Goal: Task Accomplishment & Management: Use online tool/utility

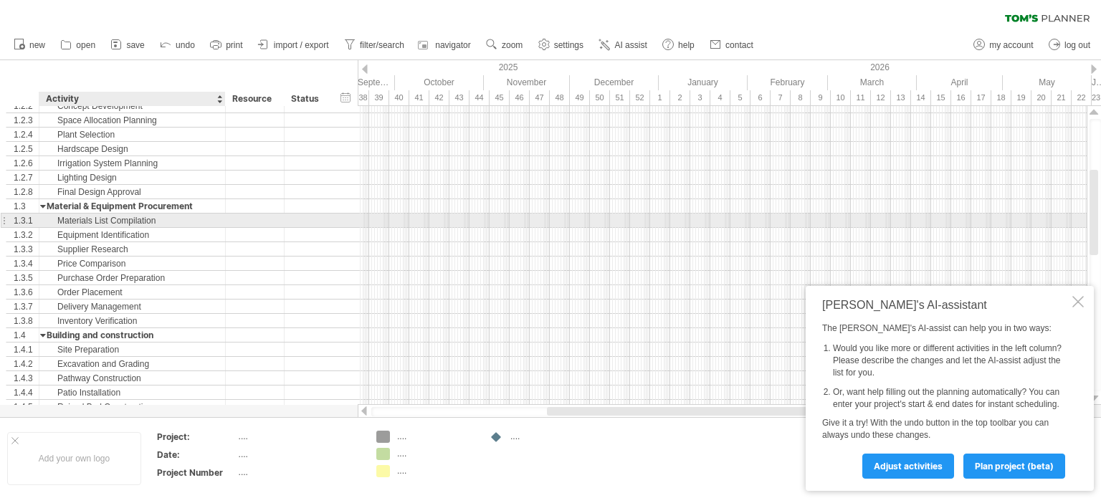
click at [195, 217] on div "Materials List Compilation" at bounding box center [132, 221] width 171 height 14
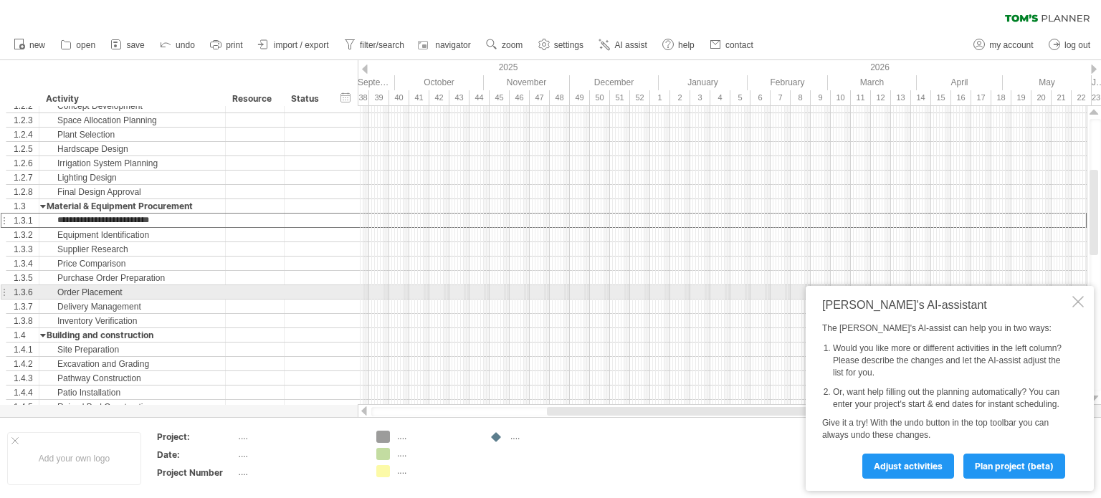
click at [1078, 296] on div at bounding box center [1077, 301] width 11 height 11
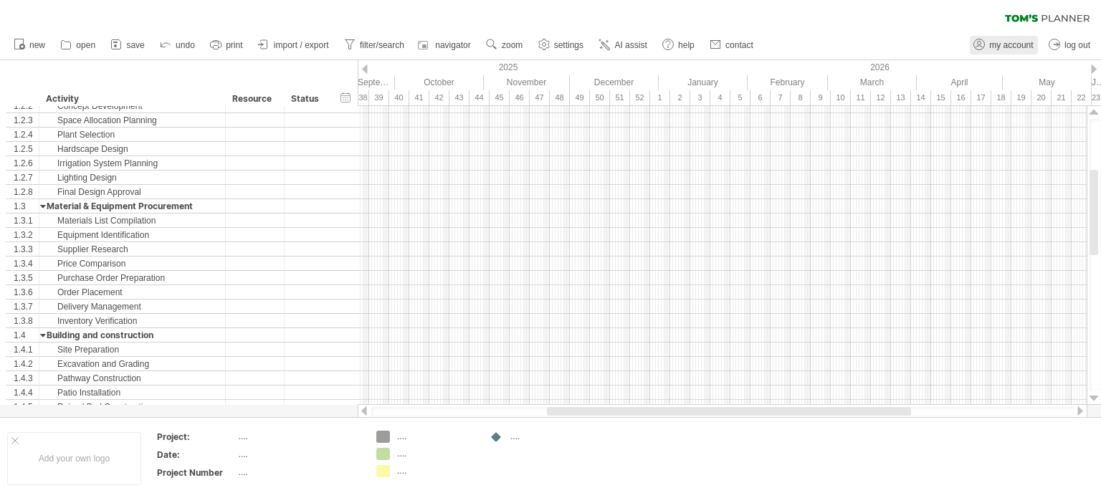
click at [1024, 41] on span "my account" at bounding box center [1011, 45] width 44 height 10
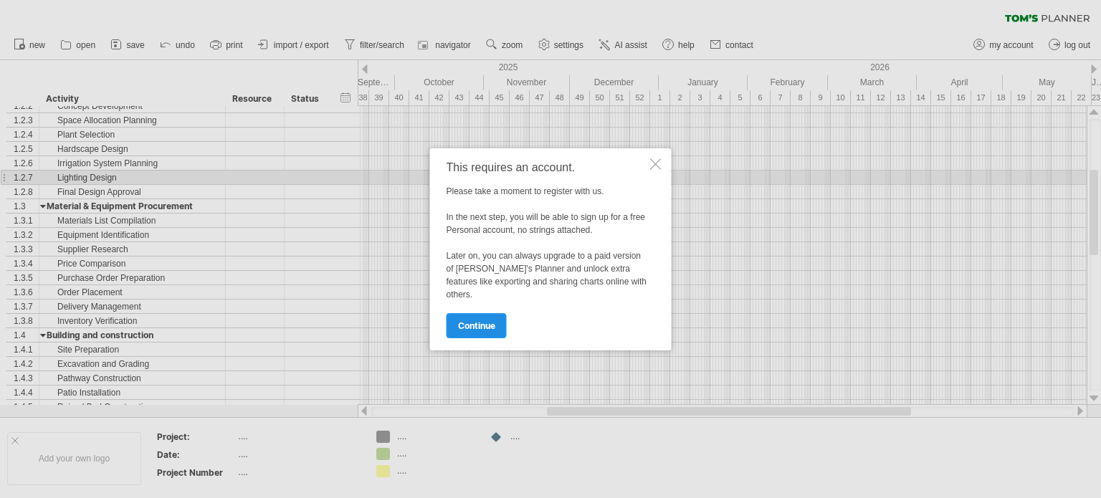
click at [480, 323] on span "continue" at bounding box center [476, 325] width 37 height 11
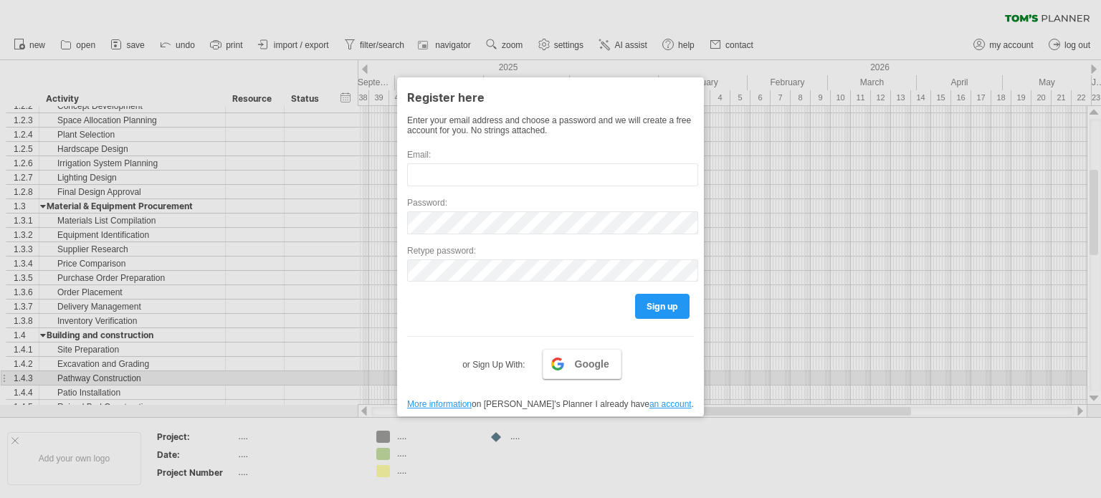
click at [559, 378] on link "Google" at bounding box center [582, 364] width 79 height 30
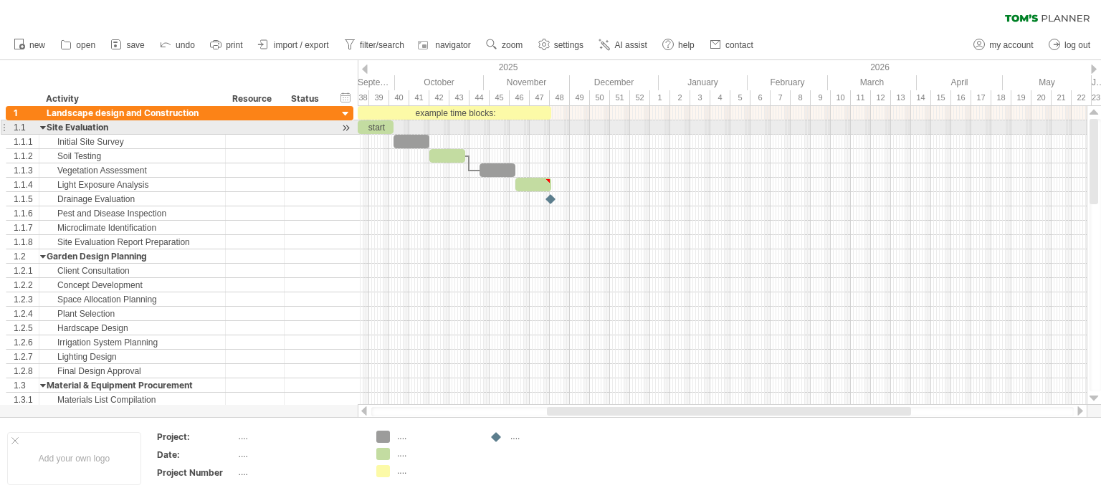
click at [384, 124] on div "start" at bounding box center [376, 127] width 36 height 14
click at [379, 130] on div "*****" at bounding box center [376, 127] width 36 height 14
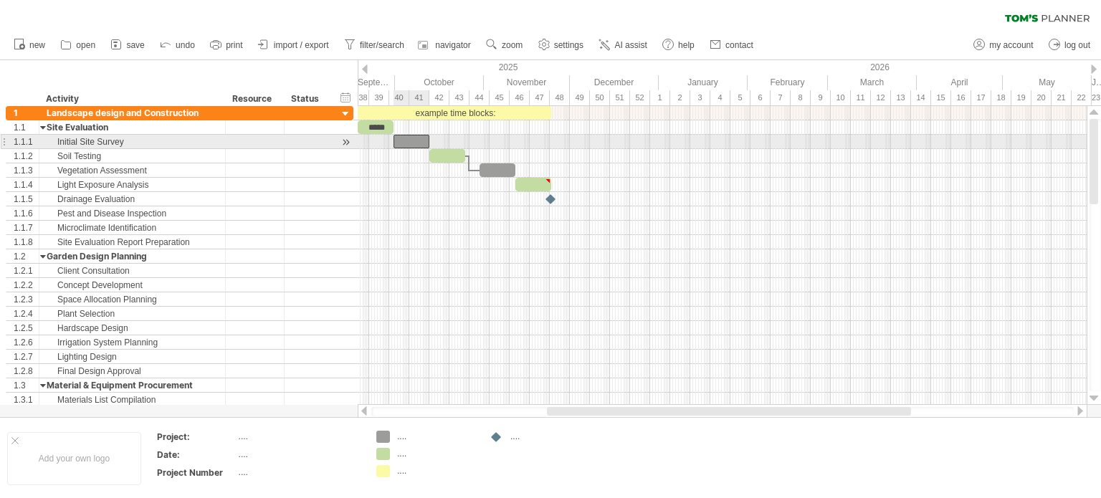
click at [419, 143] on div at bounding box center [412, 142] width 36 height 14
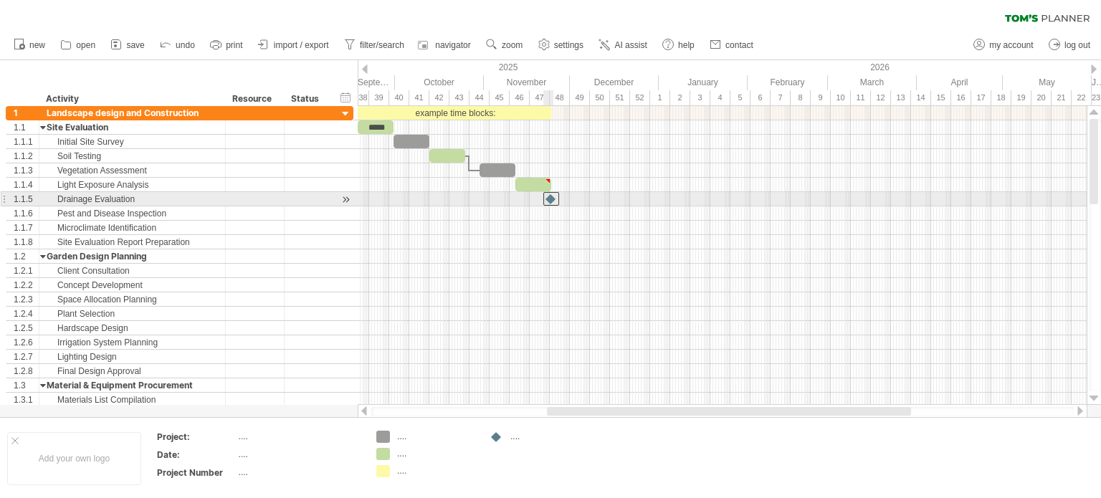
click at [552, 199] on div at bounding box center [551, 199] width 16 height 14
drag, startPoint x: 553, startPoint y: 198, endPoint x: 607, endPoint y: 198, distance: 54.5
click at [607, 198] on div at bounding box center [606, 199] width 16 height 14
click at [603, 198] on div at bounding box center [606, 199] width 14 height 14
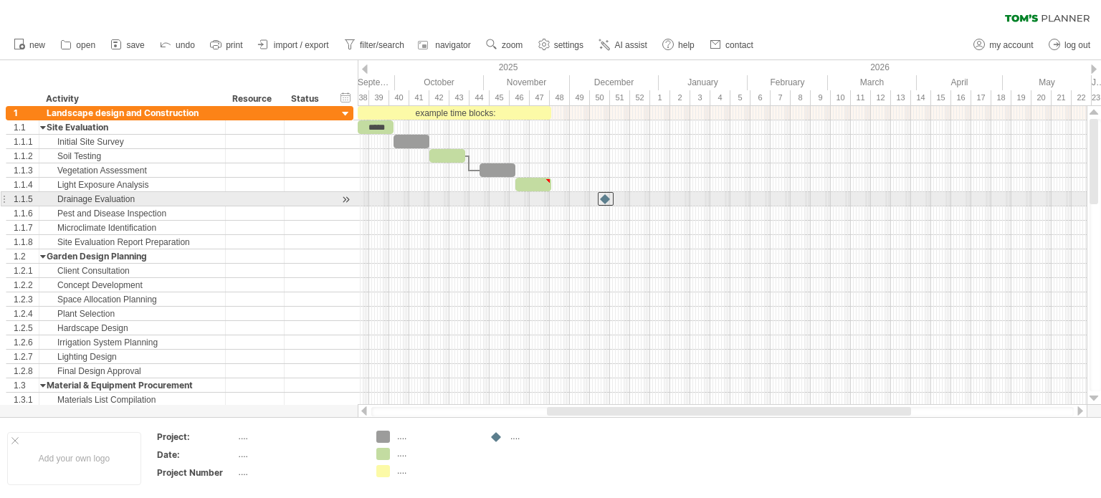
click at [603, 198] on div at bounding box center [606, 199] width 16 height 14
click at [605, 197] on div at bounding box center [606, 199] width 14 height 14
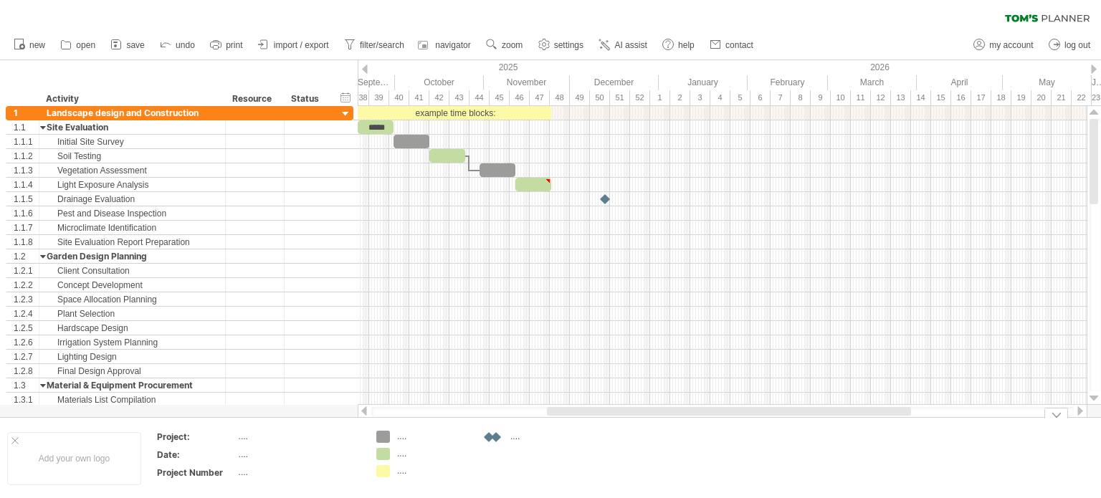
click at [499, 439] on div at bounding box center [497, 438] width 14 height 14
click at [493, 436] on div "Trying to reach [DOMAIN_NAME] Connected again... 0% clear filter new 1" at bounding box center [550, 249] width 1101 height 498
click at [384, 433] on div "Trying to reach [DOMAIN_NAME] Connected again... 0% clear filter new 1" at bounding box center [550, 249] width 1101 height 498
click at [385, 452] on div "Trying to reach [DOMAIN_NAME] Connected again... 0% clear filter new 1" at bounding box center [550, 249] width 1101 height 498
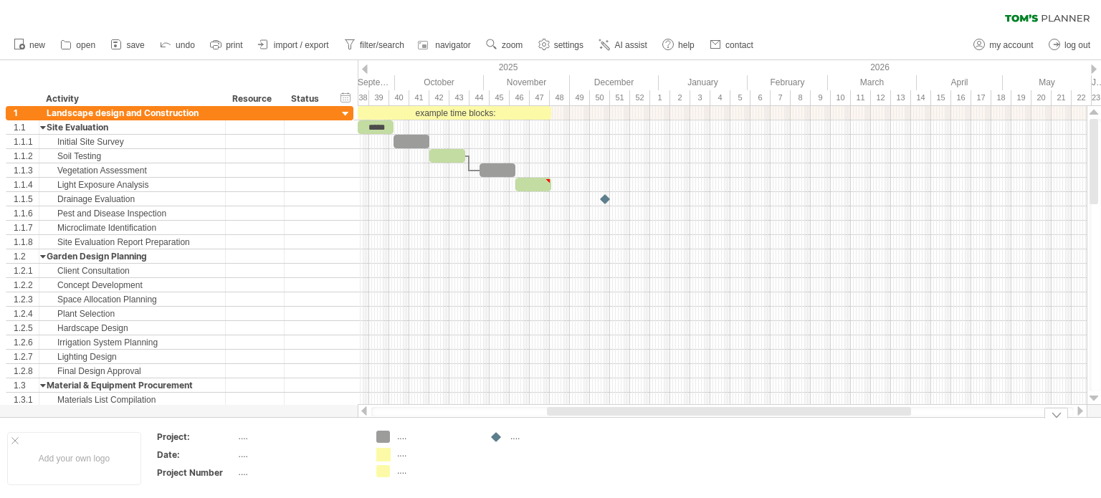
click at [379, 467] on div at bounding box center [383, 471] width 14 height 12
drag, startPoint x: 380, startPoint y: 475, endPoint x: 395, endPoint y: 478, distance: 15.5
click at [386, 475] on div at bounding box center [383, 471] width 14 height 12
click at [396, 478] on td ".... .... ...." at bounding box center [425, 458] width 113 height 55
click at [399, 475] on div "...." at bounding box center [436, 471] width 78 height 12
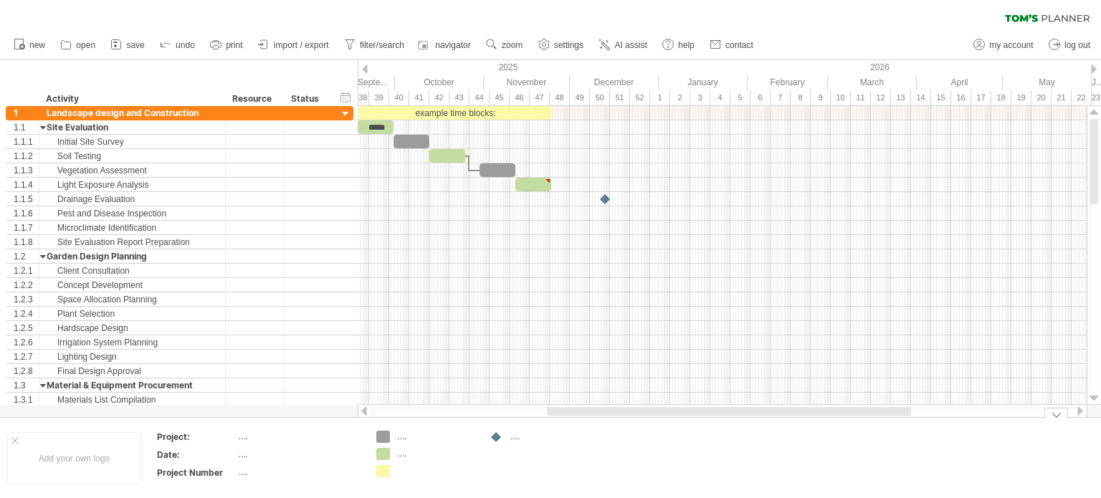
click at [524, 467] on td "...." at bounding box center [538, 458] width 113 height 55
click at [613, 51] on link "AI assist" at bounding box center [623, 45] width 56 height 19
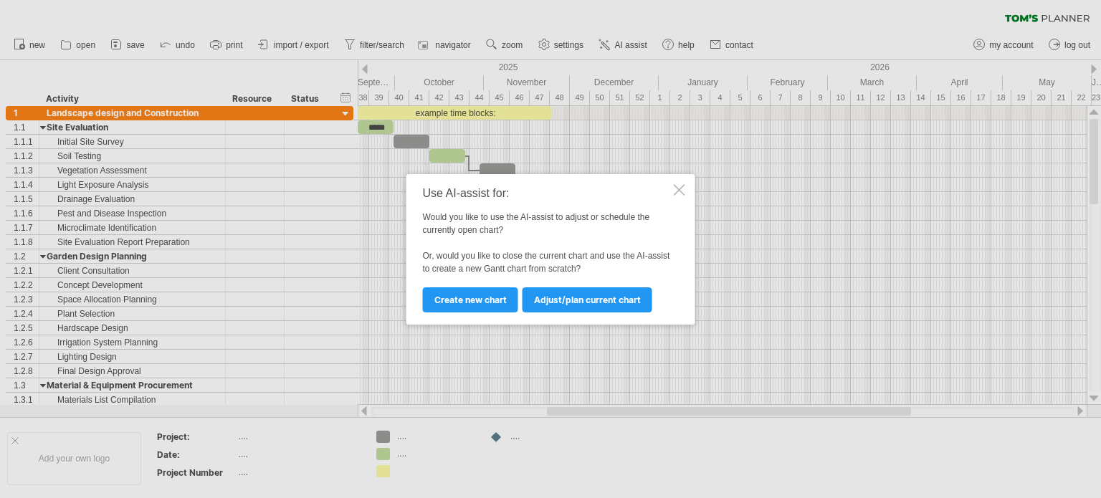
click at [660, 194] on div "Use AI-assist for:" at bounding box center [547, 193] width 248 height 13
click at [667, 189] on div "Use AI-assist for:" at bounding box center [547, 193] width 248 height 13
click at [672, 194] on div "Use AI-assist for: Would you like to use the AI-assist to adjust or schedule th…" at bounding box center [550, 249] width 289 height 151
click at [678, 197] on div "Use AI-assist for: Would you like to use the AI-assist to adjust or schedule th…" at bounding box center [550, 249] width 289 height 151
click at [683, 185] on div at bounding box center [679, 189] width 11 height 11
